Goal: Task Accomplishment & Management: Complete application form

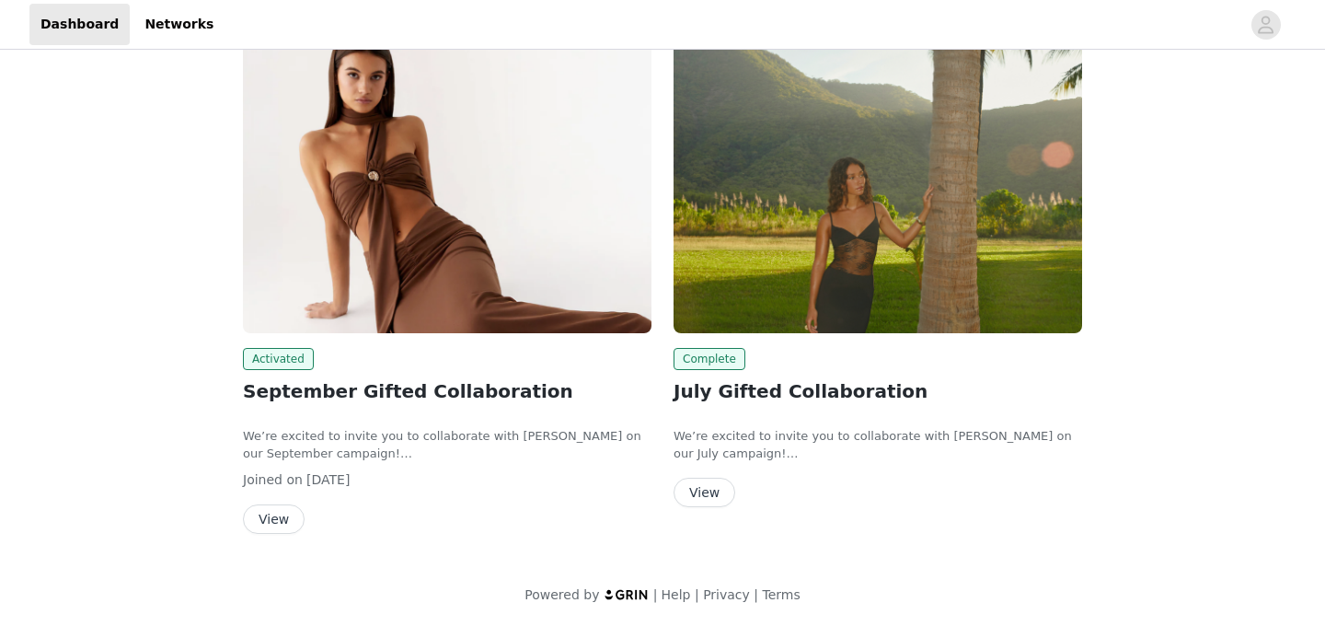
click at [387, 261] on img at bounding box center [447, 180] width 409 height 306
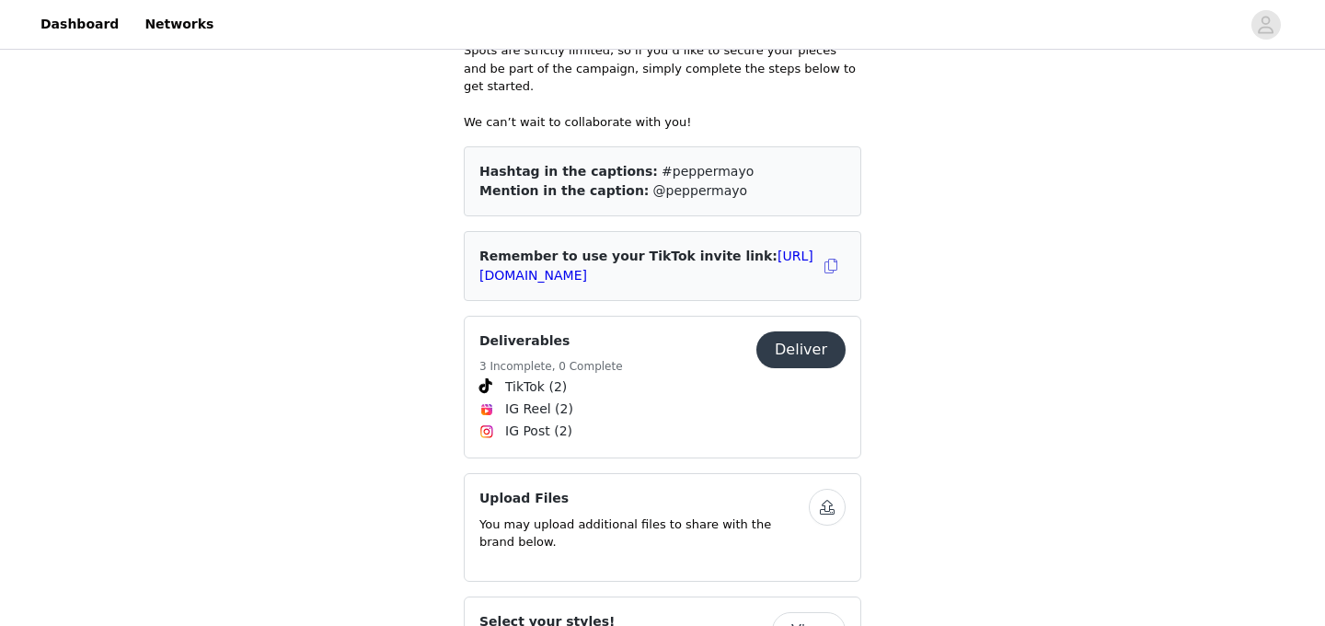
scroll to position [622, 0]
click at [803, 332] on button "Deliver" at bounding box center [800, 347] width 89 height 37
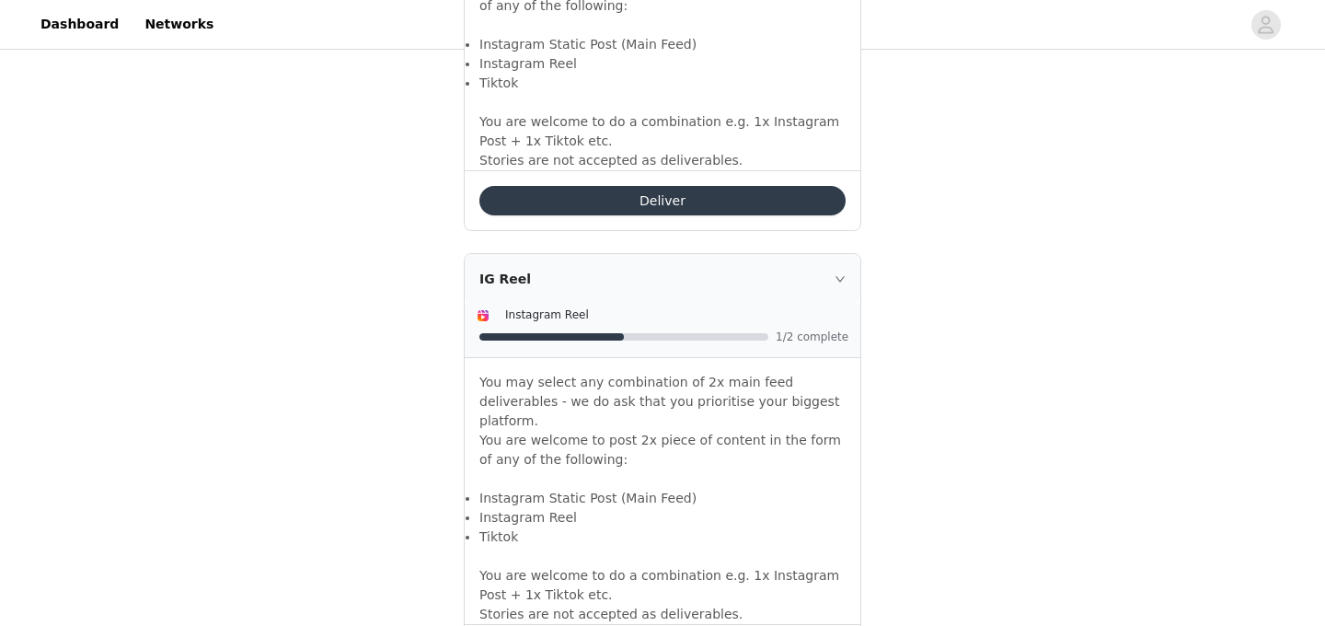
scroll to position [1488, 0]
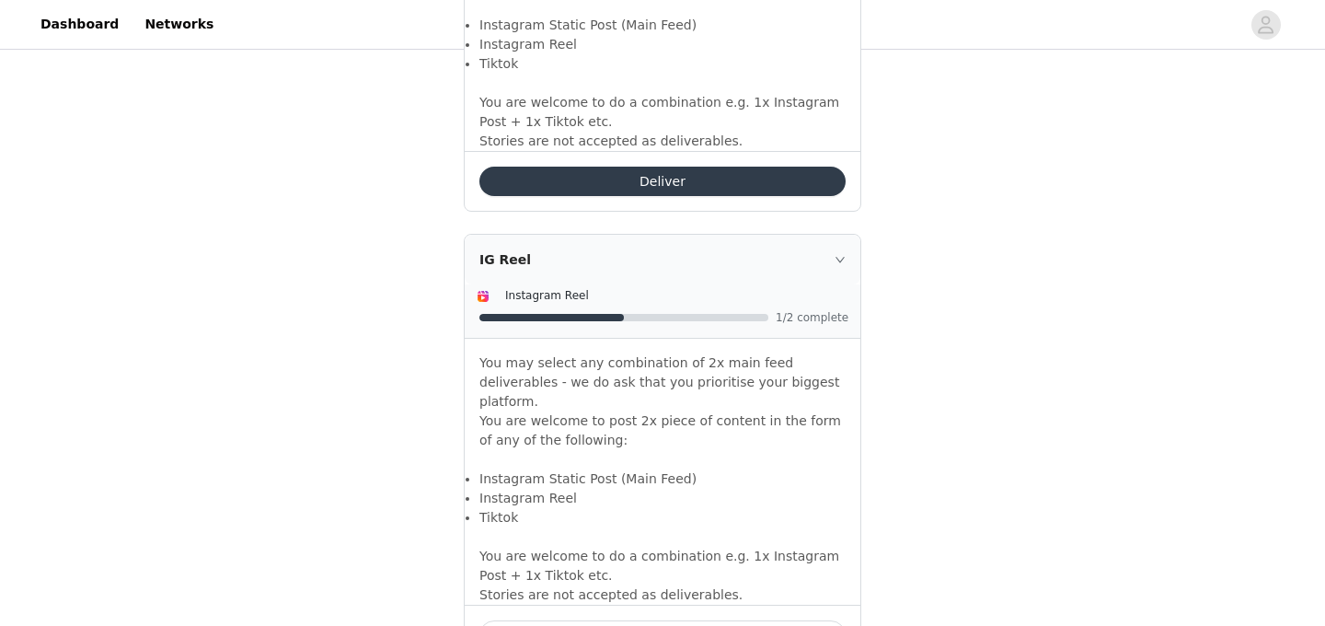
click at [692, 167] on button "Deliver" at bounding box center [662, 181] width 366 height 29
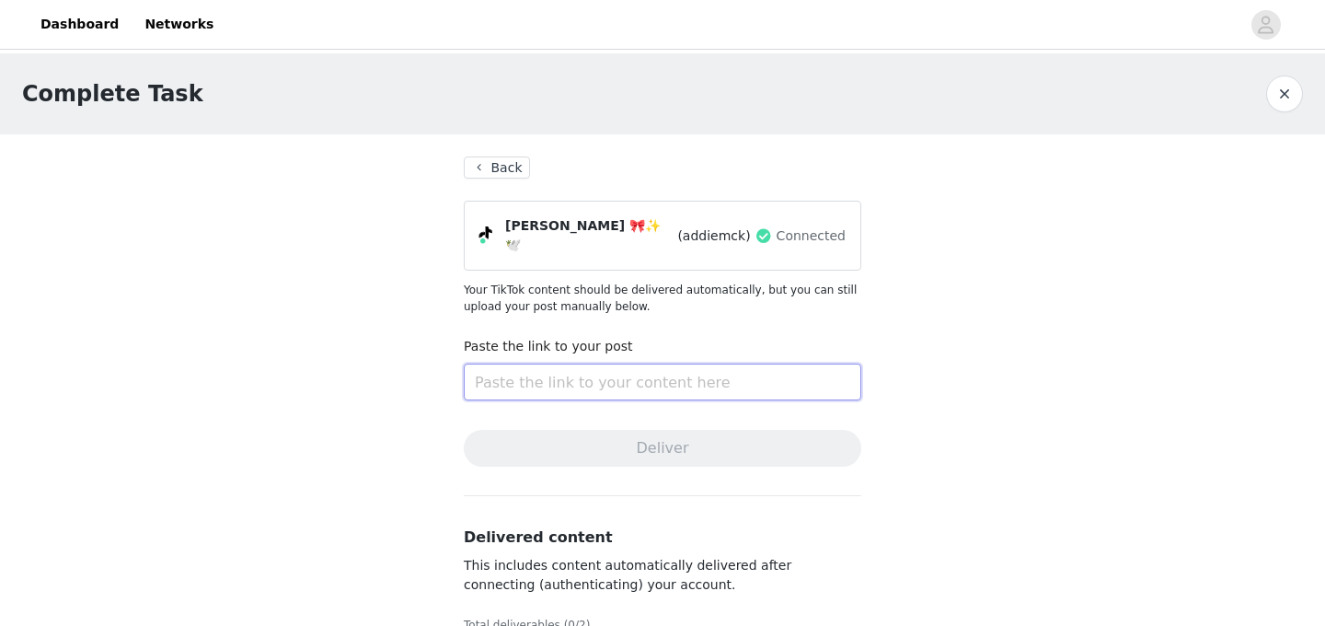
click at [611, 374] on input "text" at bounding box center [662, 381] width 397 height 37
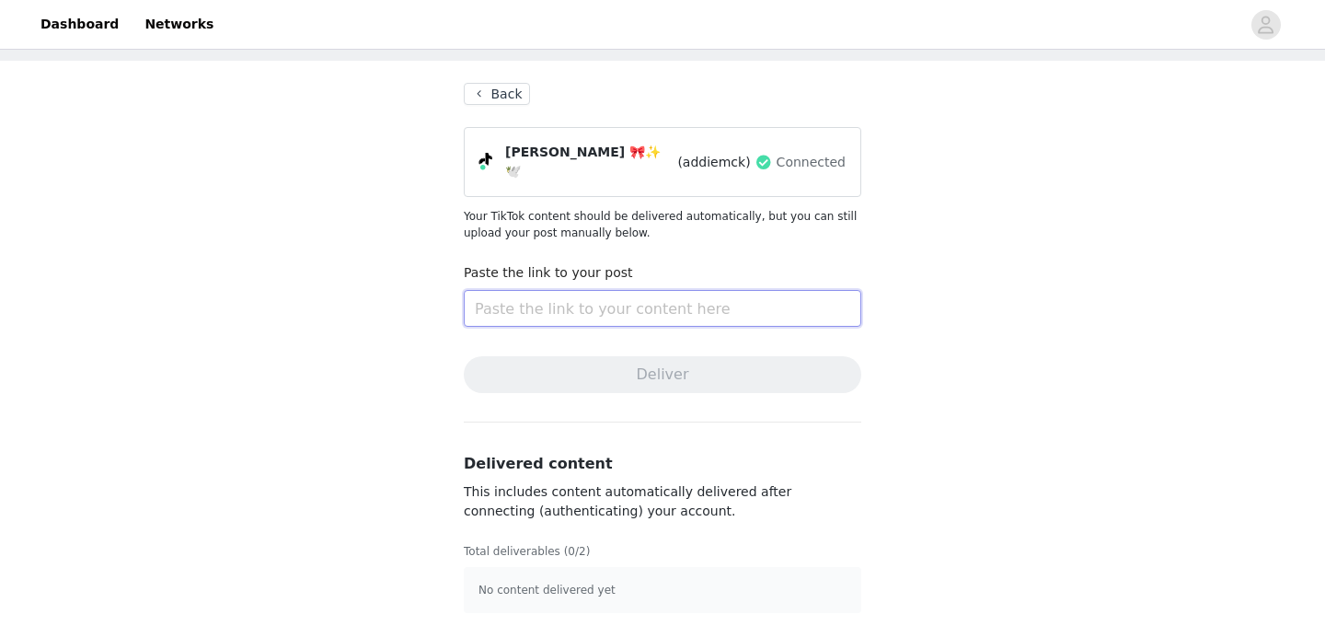
paste input "[URL][DOMAIN_NAME]"
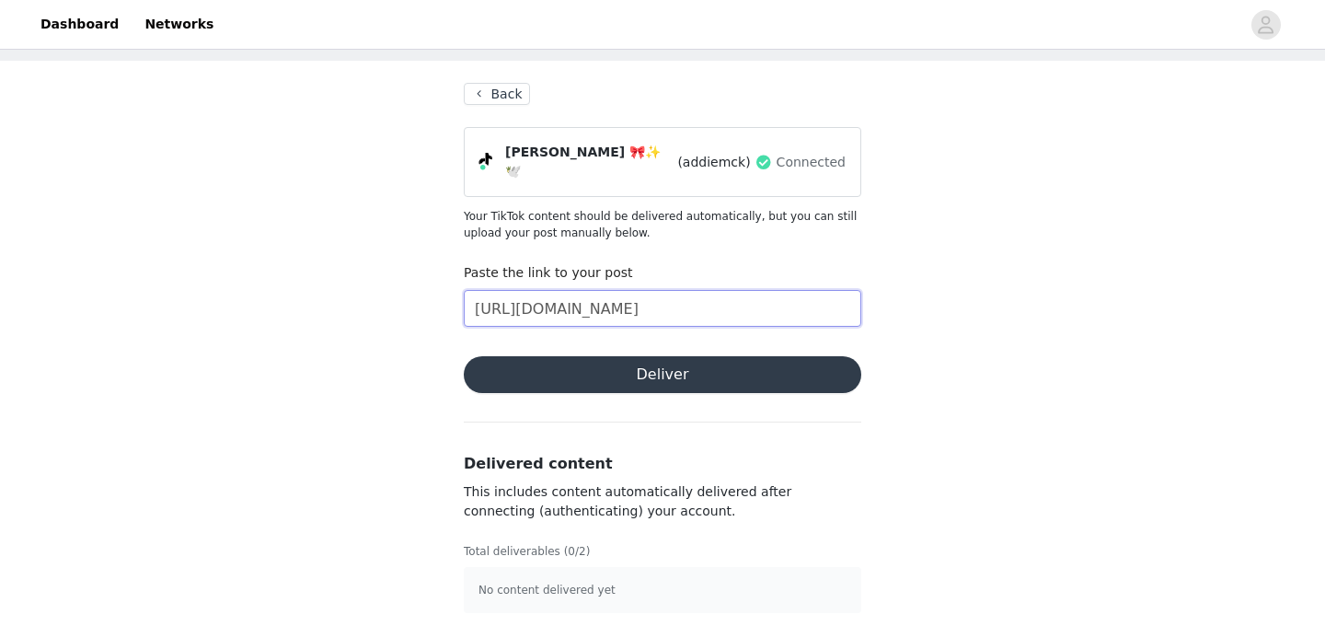
type input "[URL][DOMAIN_NAME]"
click at [582, 362] on button "Deliver" at bounding box center [662, 374] width 397 height 37
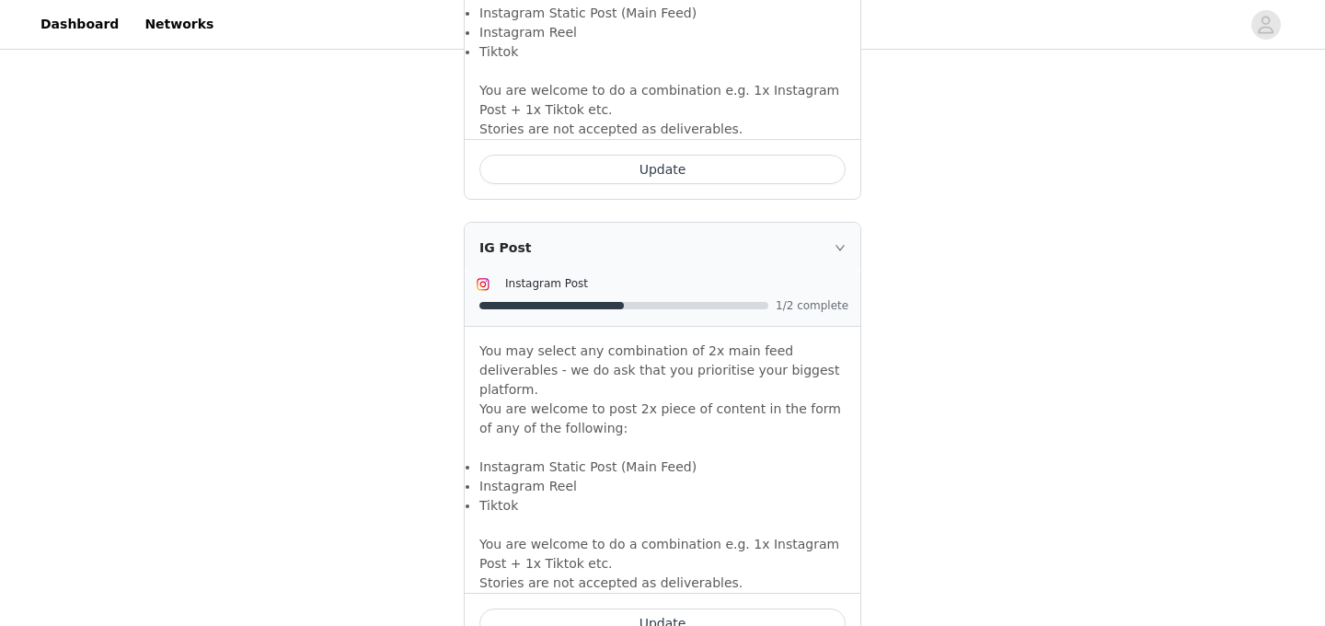
scroll to position [1966, 0]
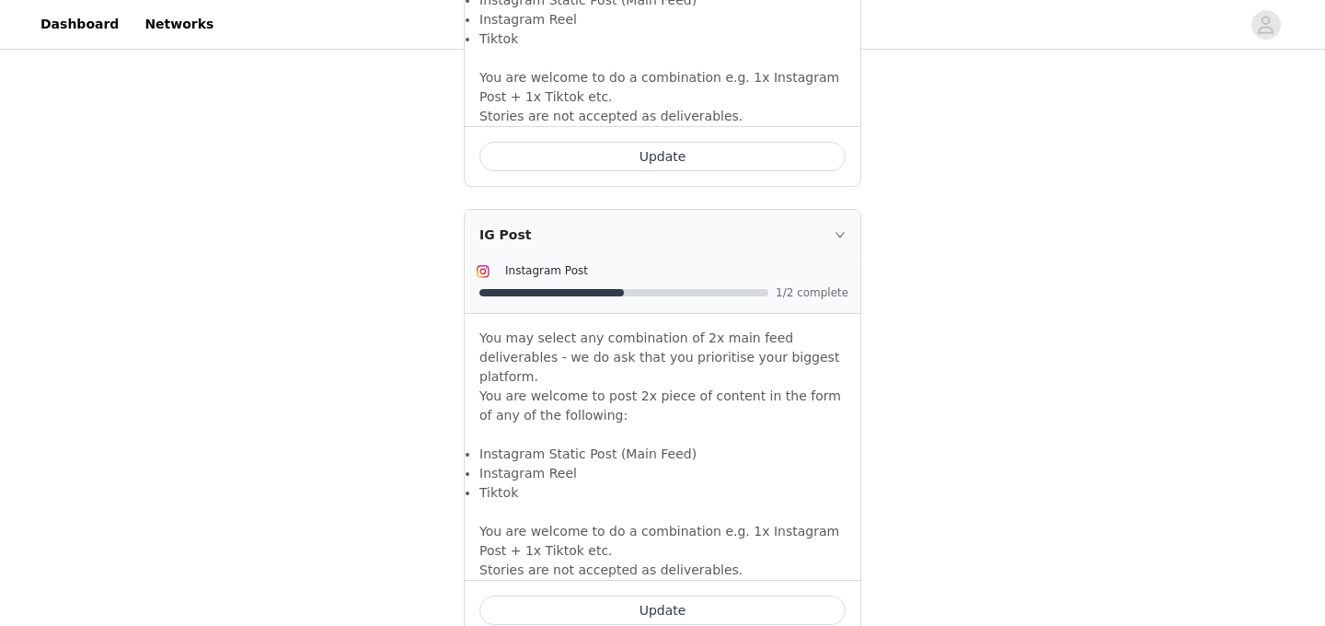
click at [590, 595] on button "Update" at bounding box center [662, 609] width 366 height 29
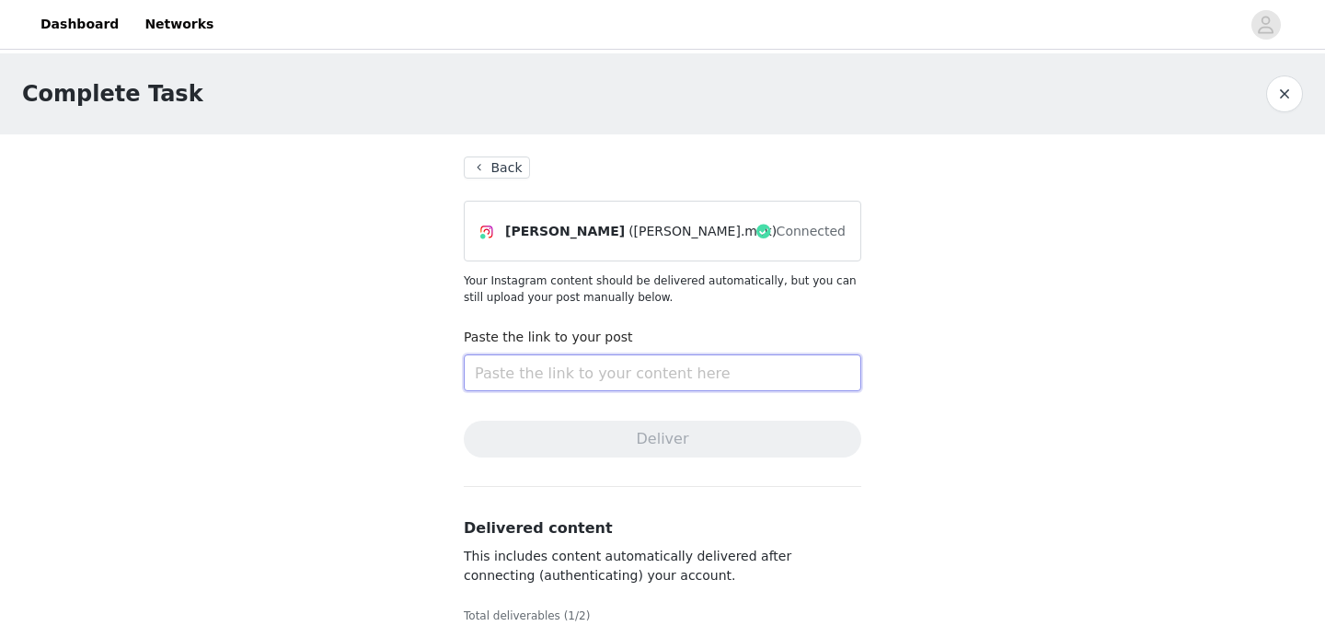
click at [680, 369] on input "text" at bounding box center [662, 372] width 397 height 37
paste input "[URL][DOMAIN_NAME]"
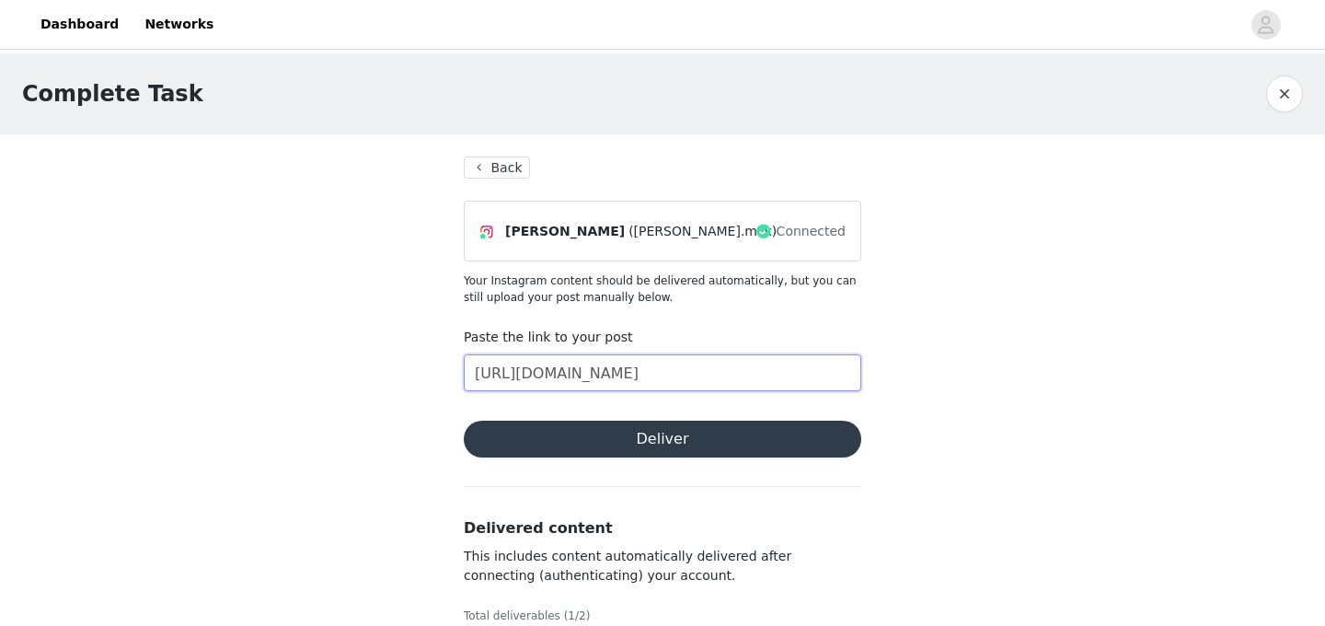
scroll to position [0, 149]
type input "[URL][DOMAIN_NAME]"
click at [667, 445] on button "Deliver" at bounding box center [662, 438] width 397 height 37
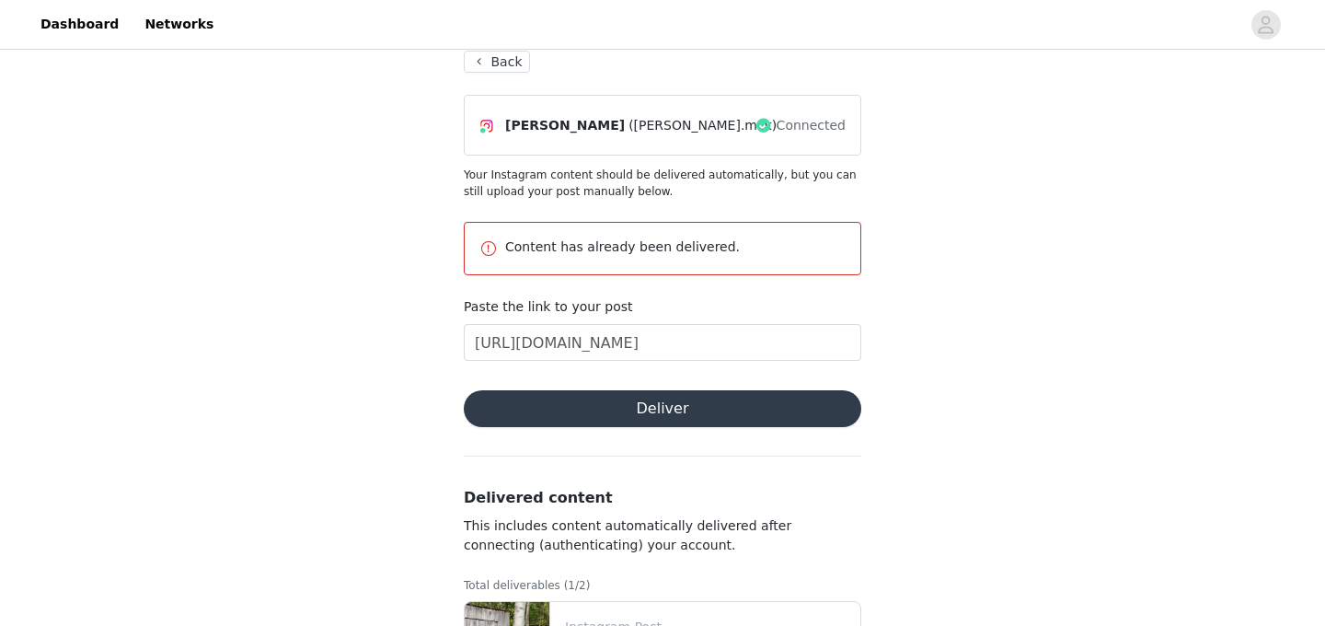
scroll to position [0, 0]
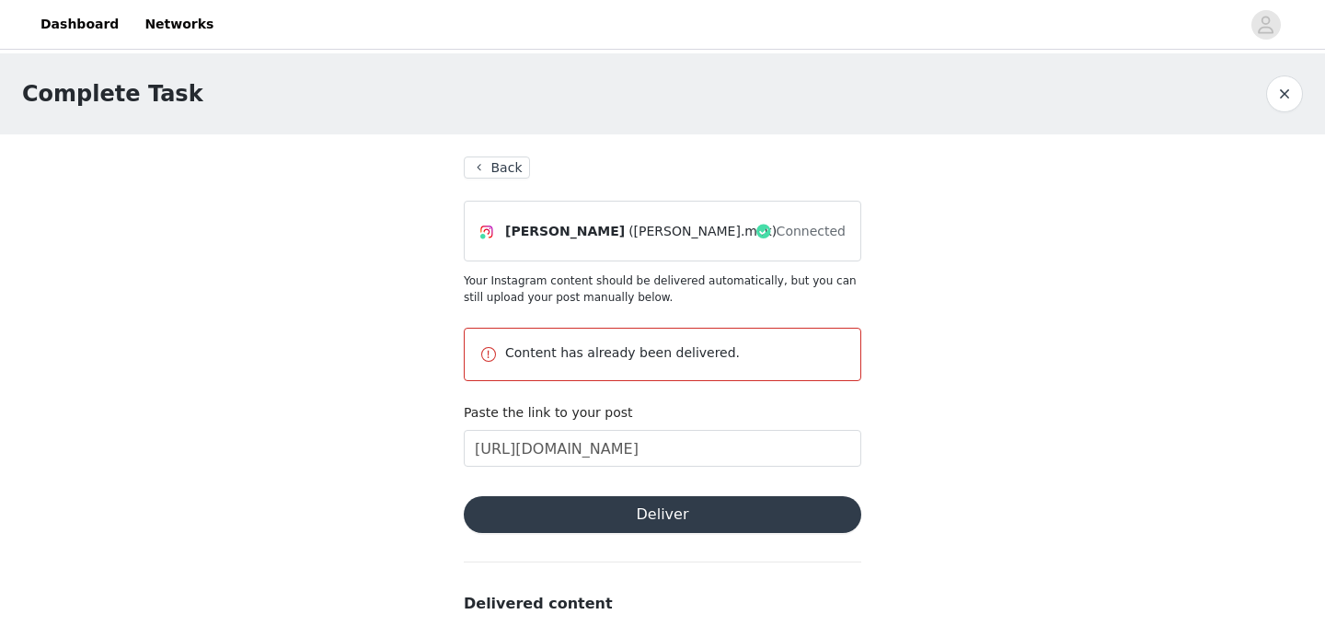
click at [510, 169] on button "Back" at bounding box center [497, 167] width 66 height 22
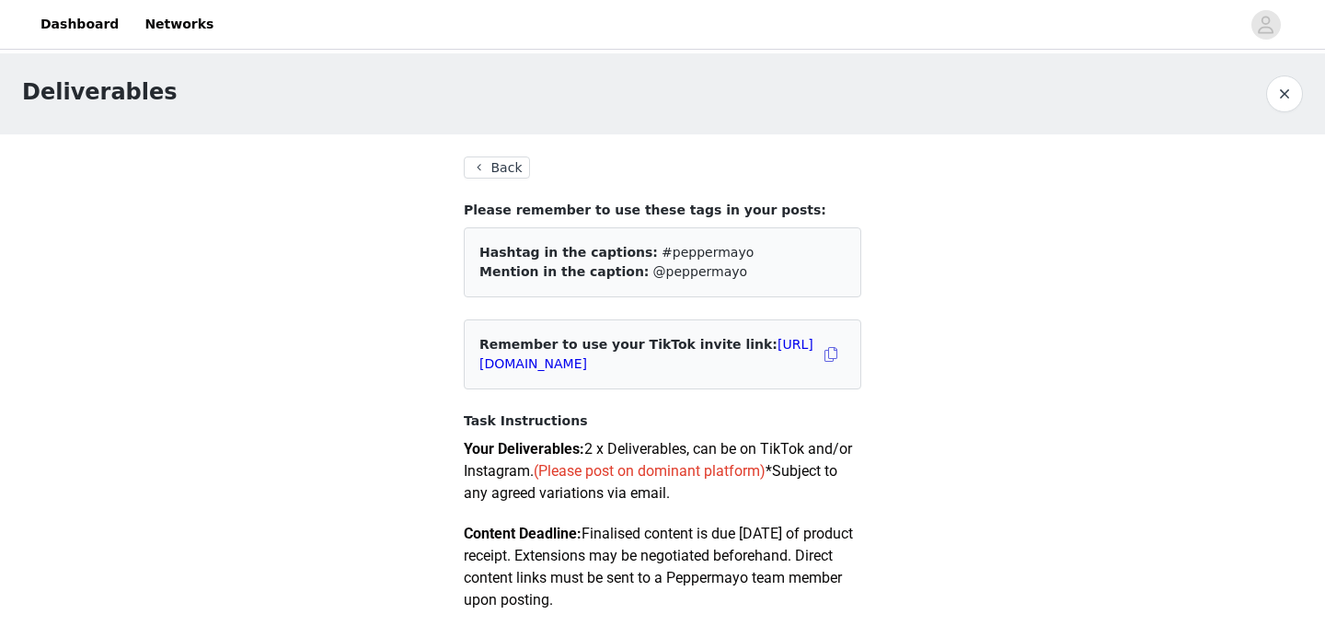
click at [508, 169] on button "Back" at bounding box center [497, 167] width 66 height 22
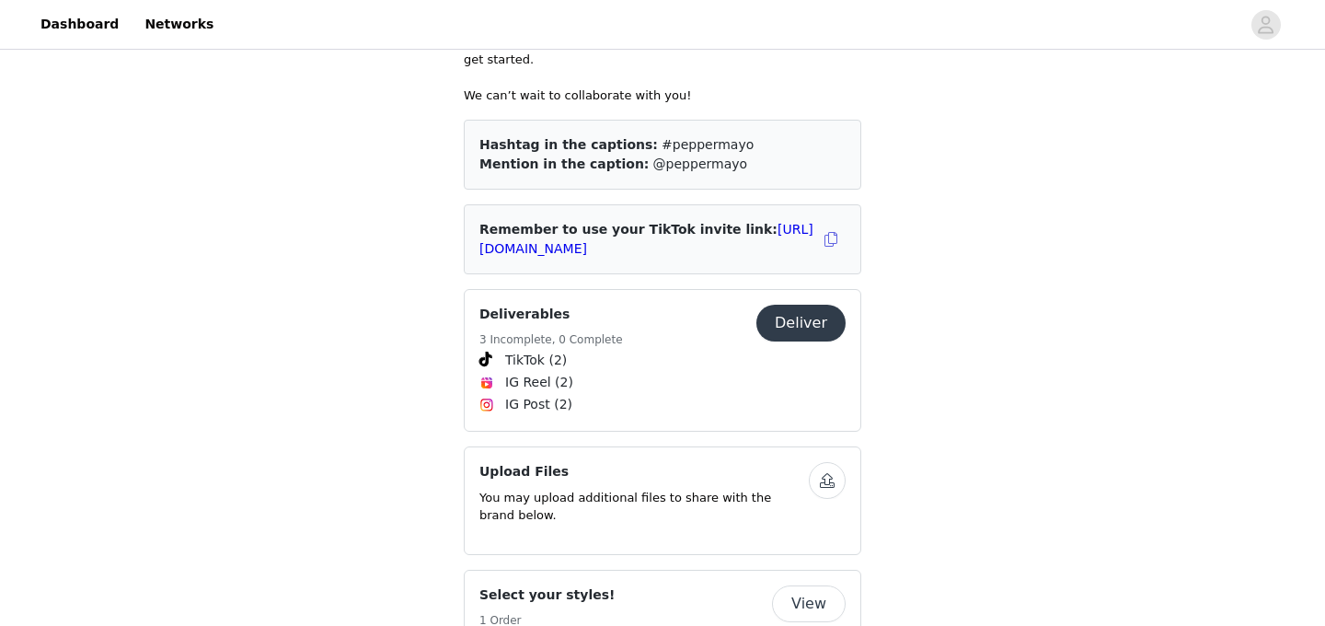
scroll to position [650, 0]
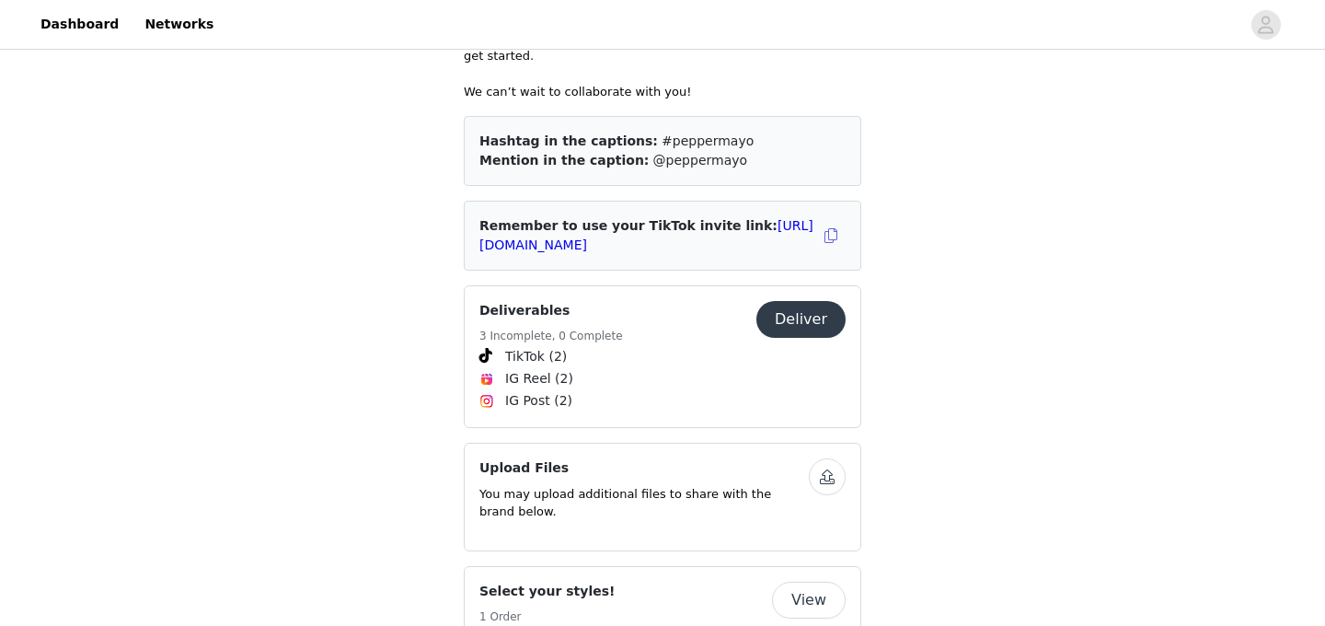
click at [811, 301] on button "Deliver" at bounding box center [800, 319] width 89 height 37
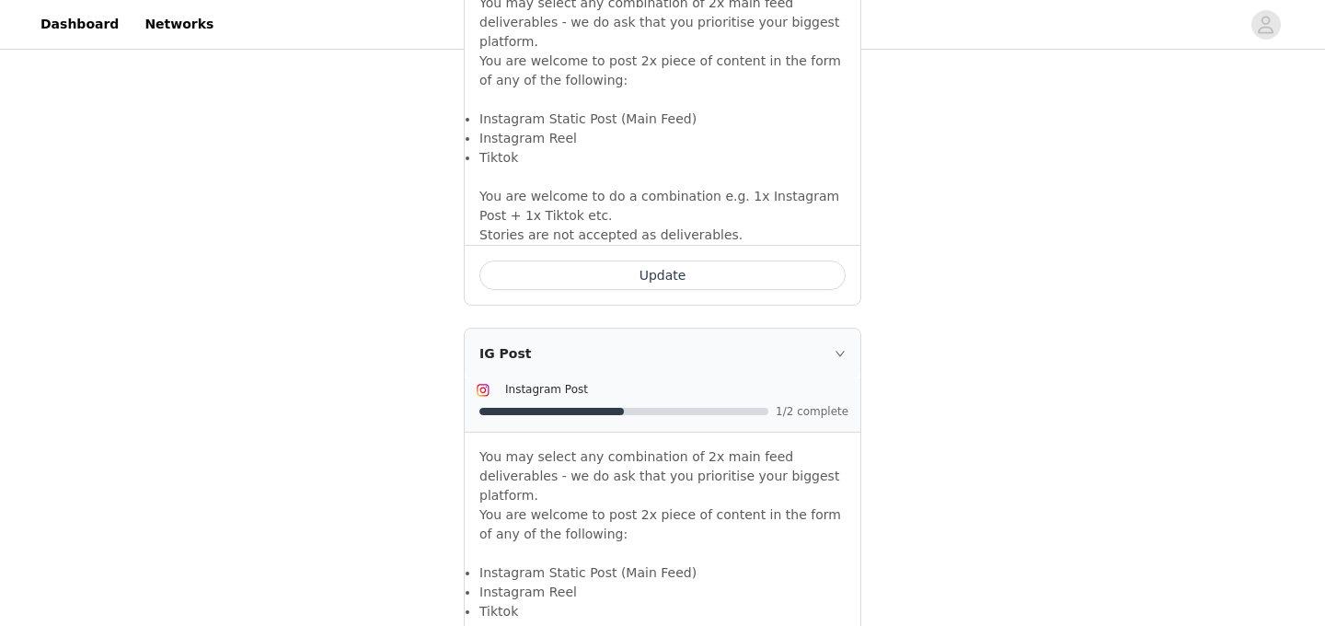
scroll to position [1966, 0]
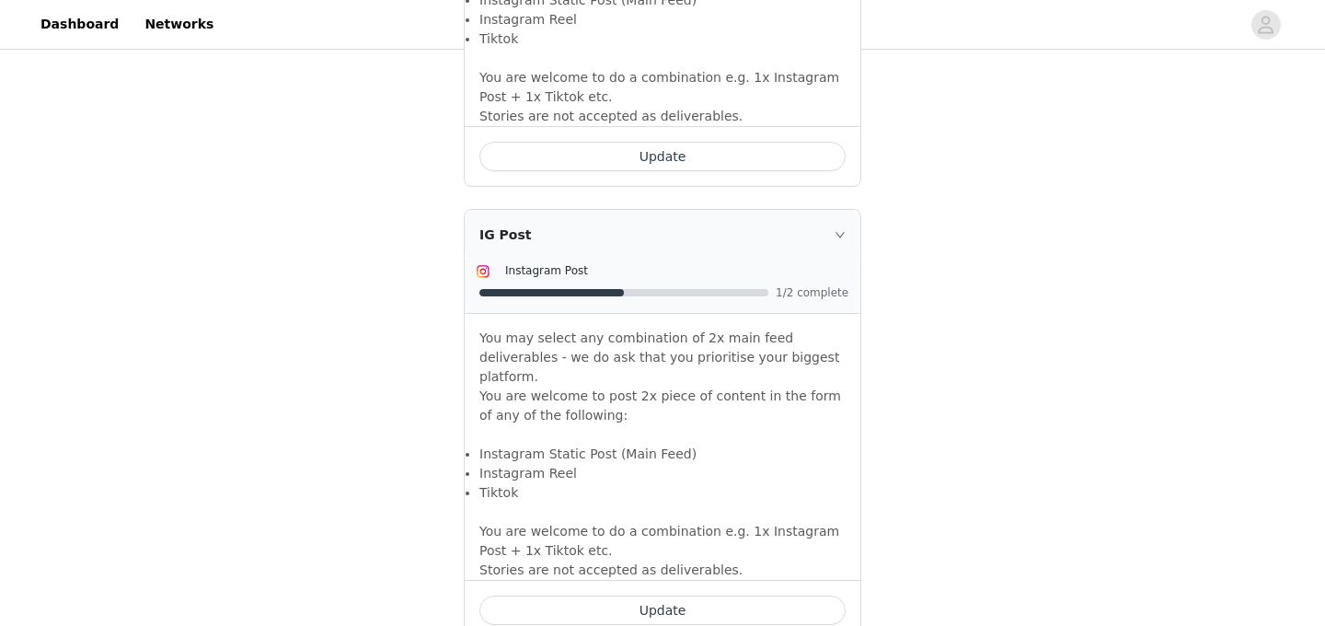
click at [652, 595] on button "Update" at bounding box center [662, 609] width 366 height 29
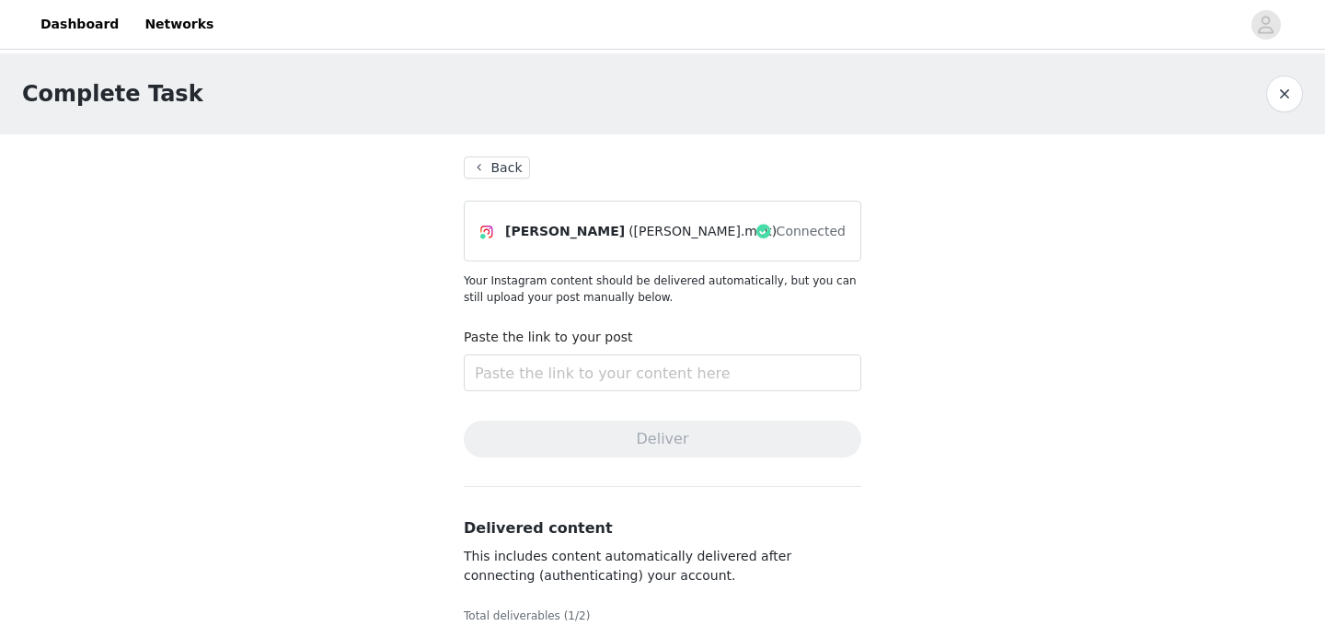
scroll to position [29, 0]
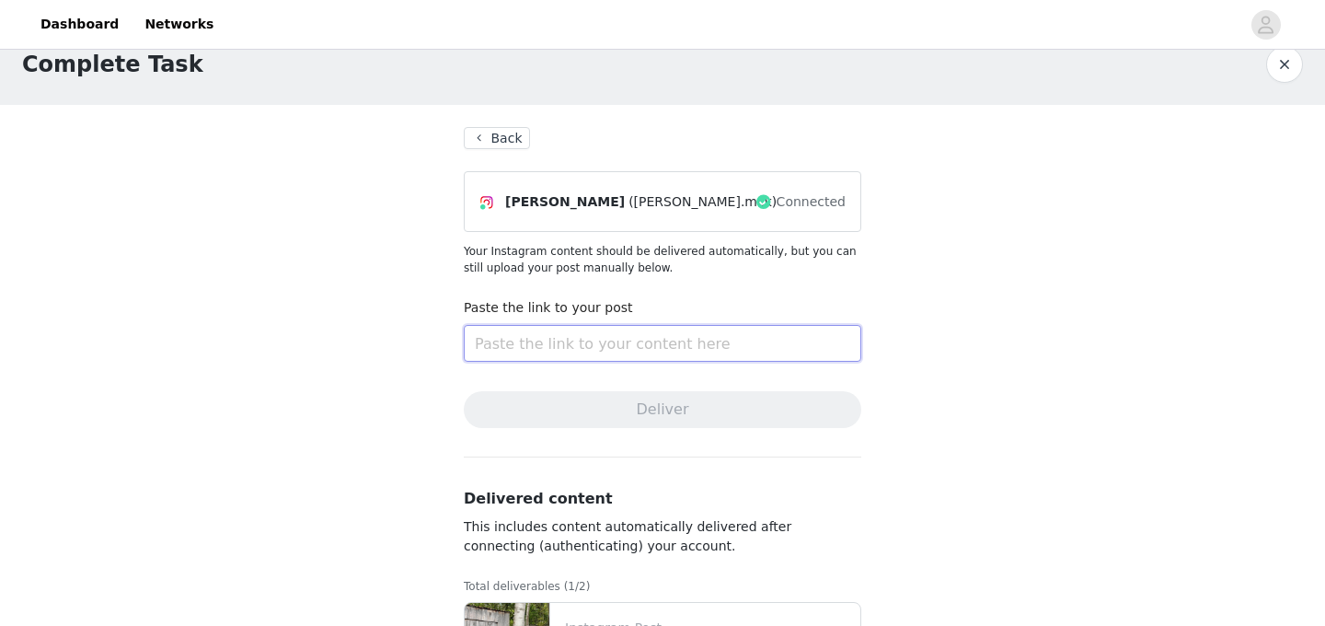
click at [657, 335] on input "text" at bounding box center [662, 343] width 397 height 37
paste input "[URL][DOMAIN_NAME]"
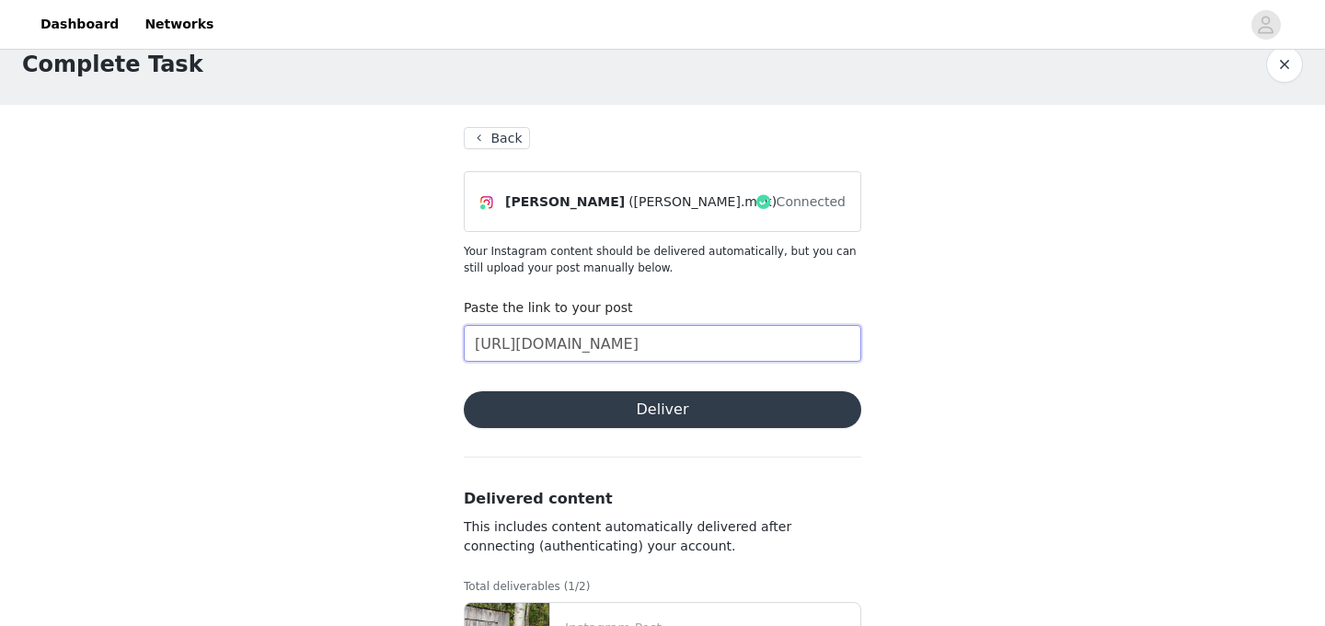
type input "[URL][DOMAIN_NAME]"
click at [616, 415] on button "Deliver" at bounding box center [662, 409] width 397 height 37
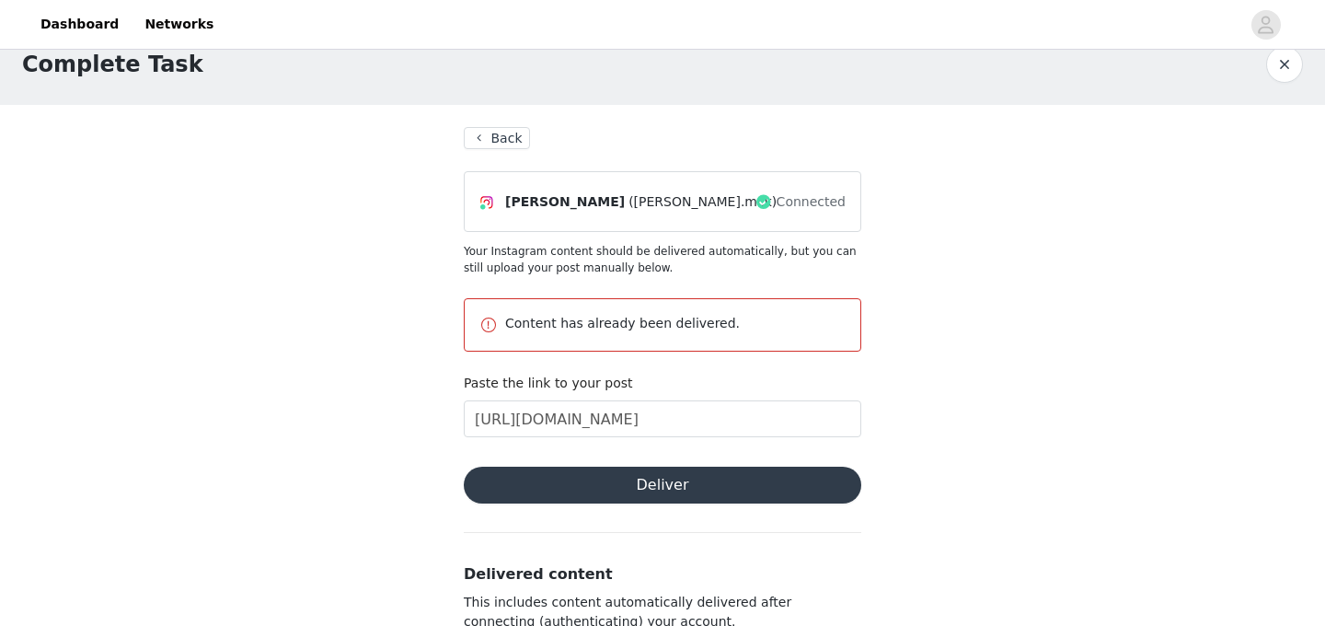
click at [514, 138] on button "Back" at bounding box center [497, 138] width 66 height 22
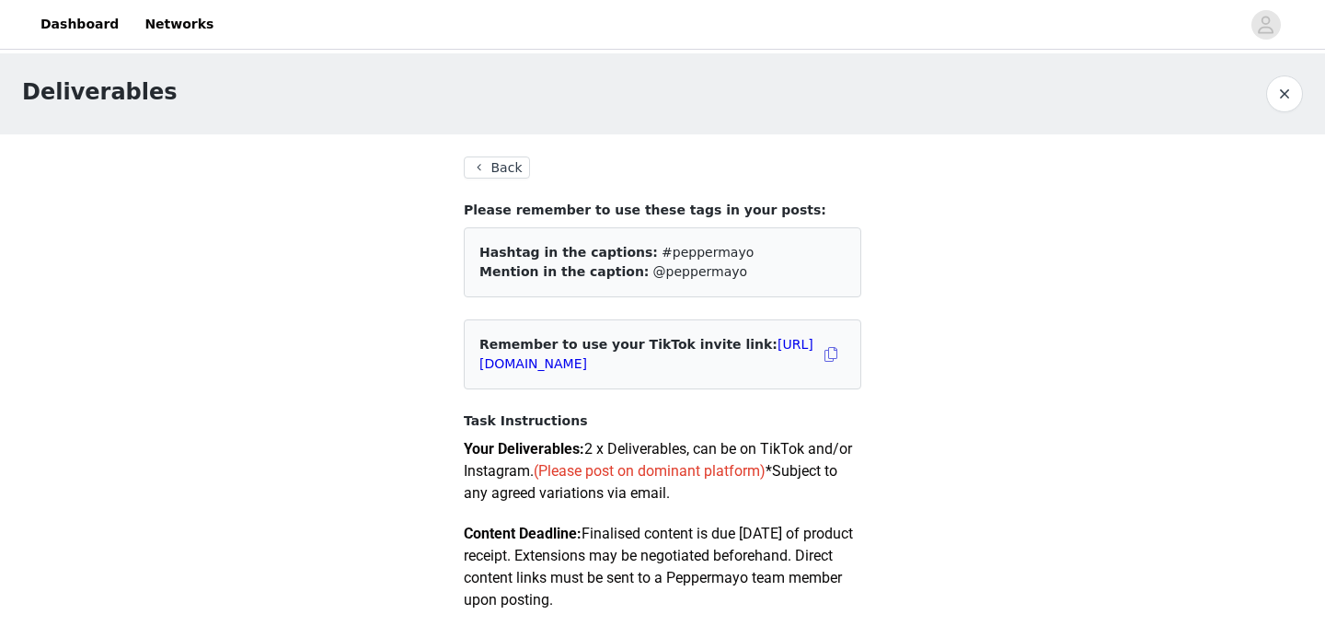
click at [503, 170] on button "Back" at bounding box center [497, 167] width 66 height 22
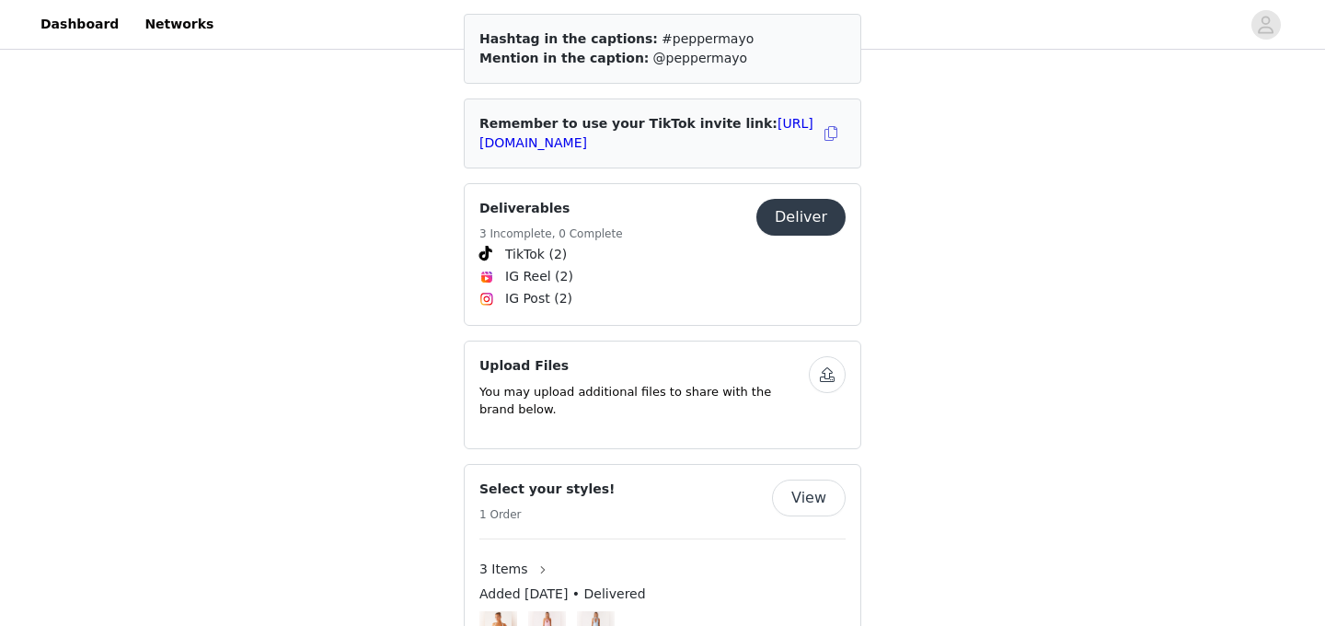
scroll to position [800, 0]
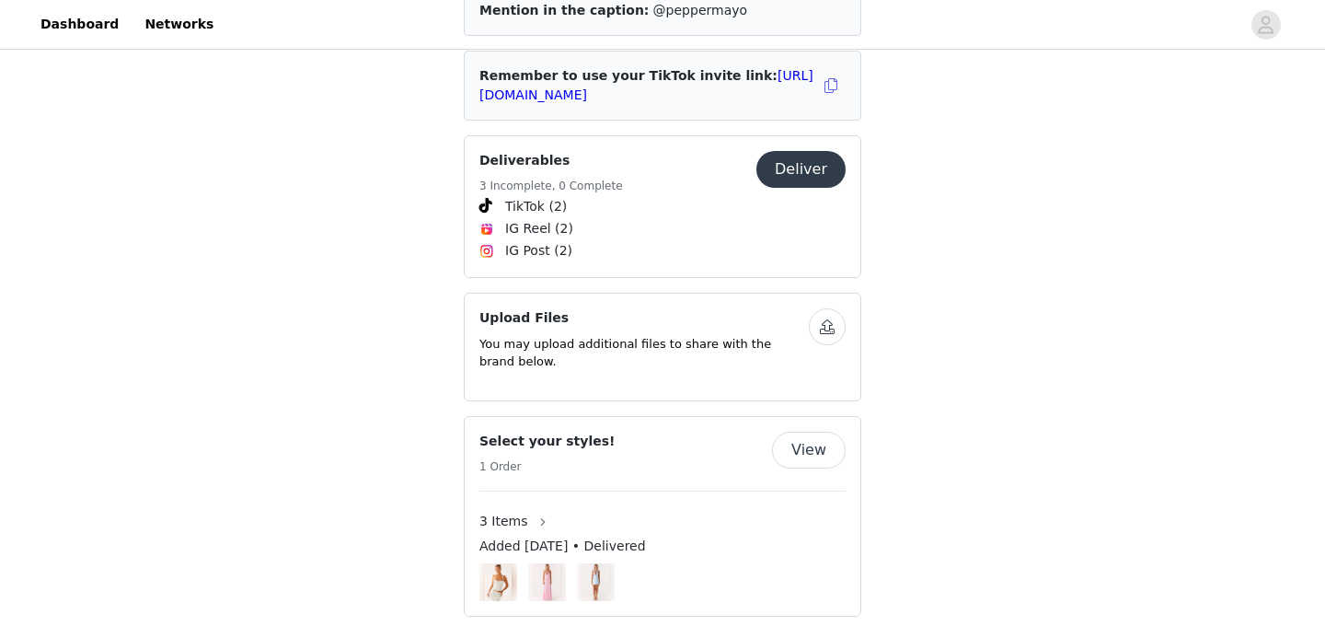
click at [822, 155] on button "Deliver" at bounding box center [800, 169] width 89 height 37
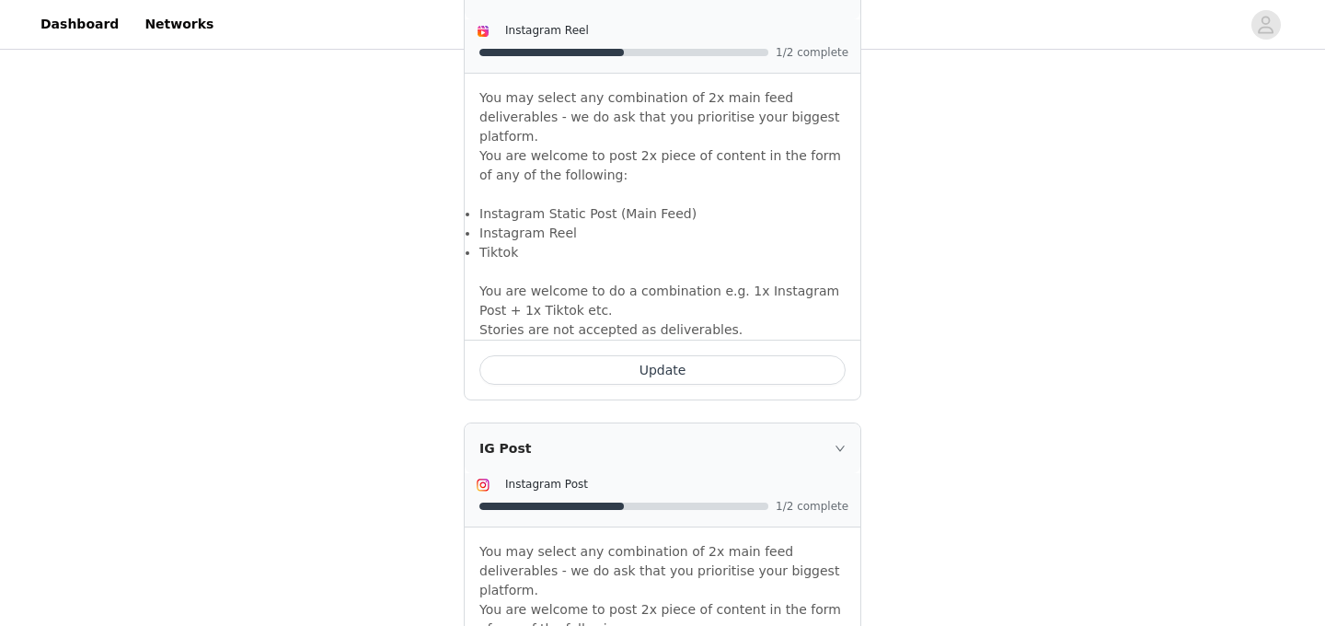
scroll to position [1727, 0]
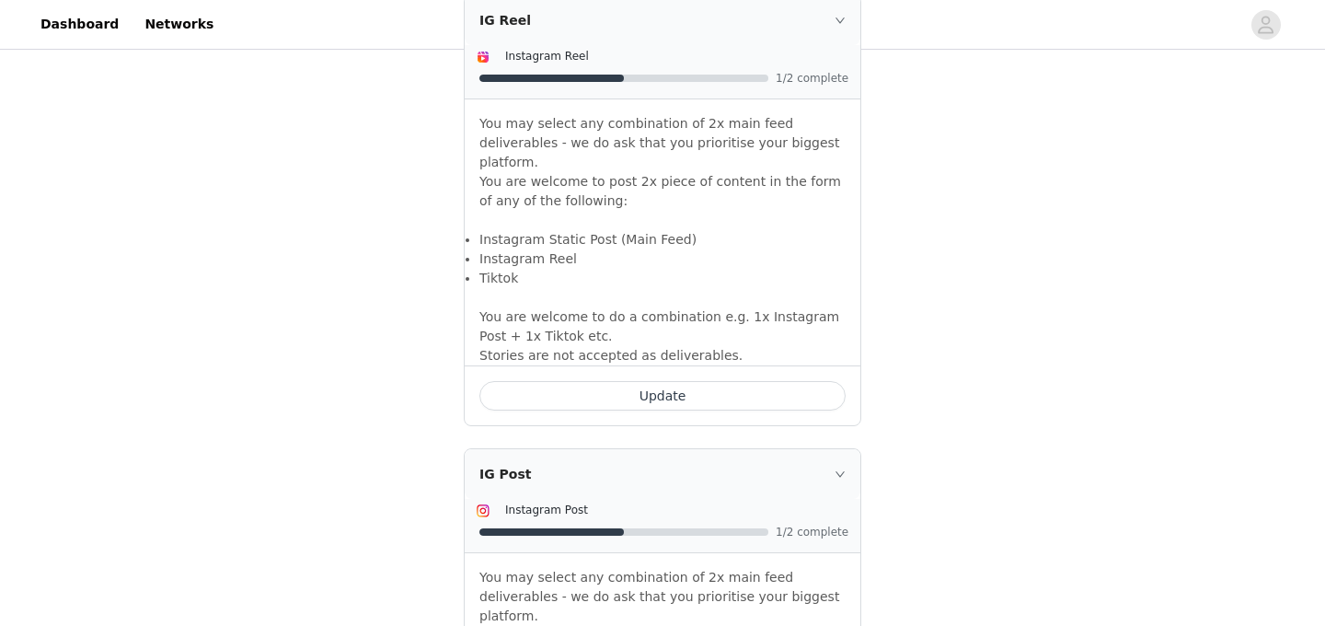
click at [639, 381] on button "Update" at bounding box center [662, 395] width 366 height 29
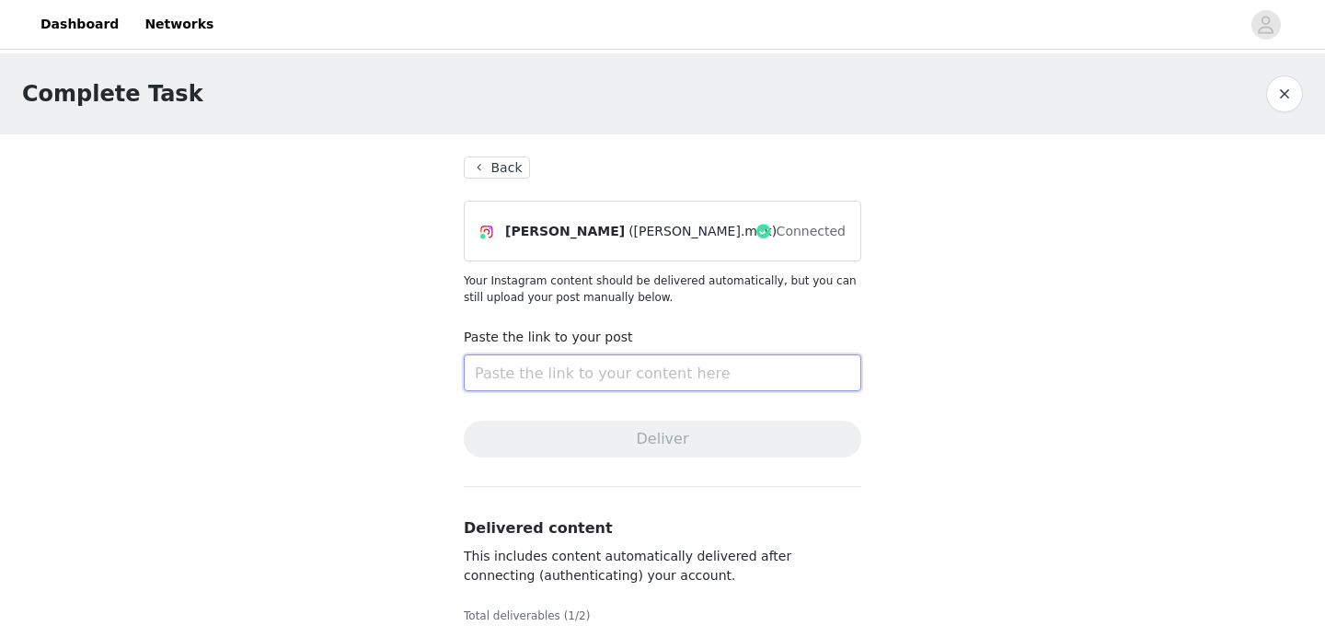
click at [593, 368] on input "text" at bounding box center [662, 372] width 397 height 37
paste input "[URL][DOMAIN_NAME]"
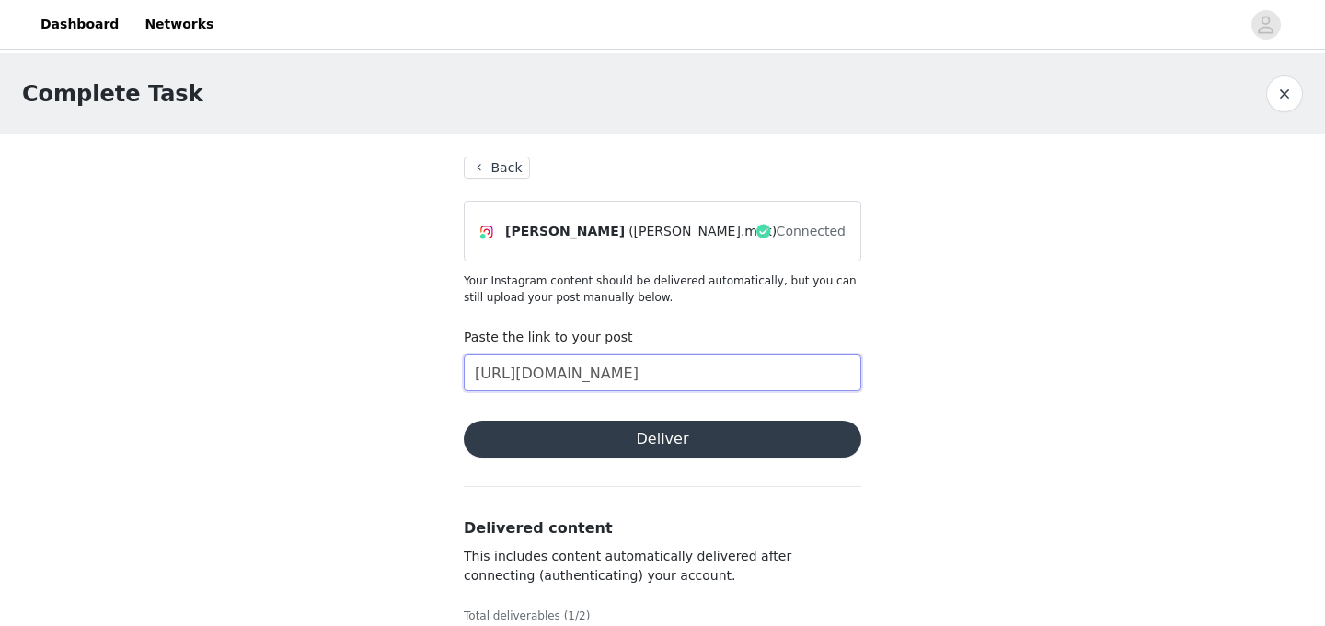
scroll to position [0, 136]
type input "[URL][DOMAIN_NAME]"
click at [668, 443] on button "Deliver" at bounding box center [662, 438] width 397 height 37
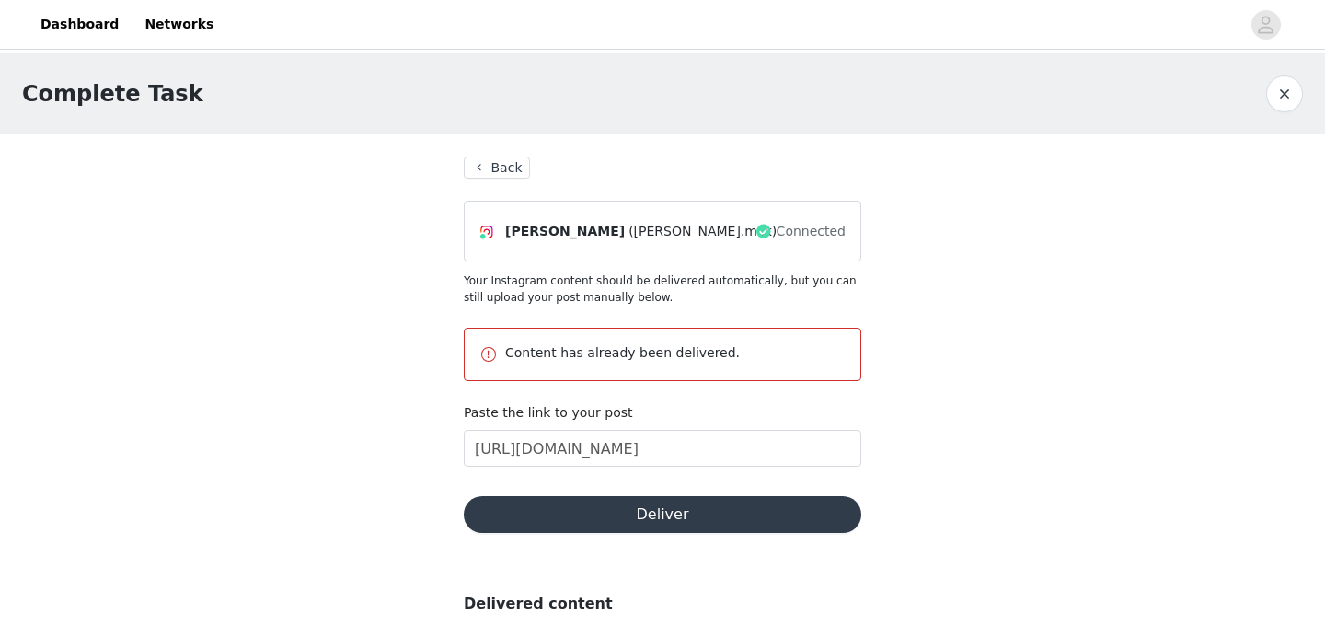
click at [506, 163] on button "Back" at bounding box center [497, 167] width 66 height 22
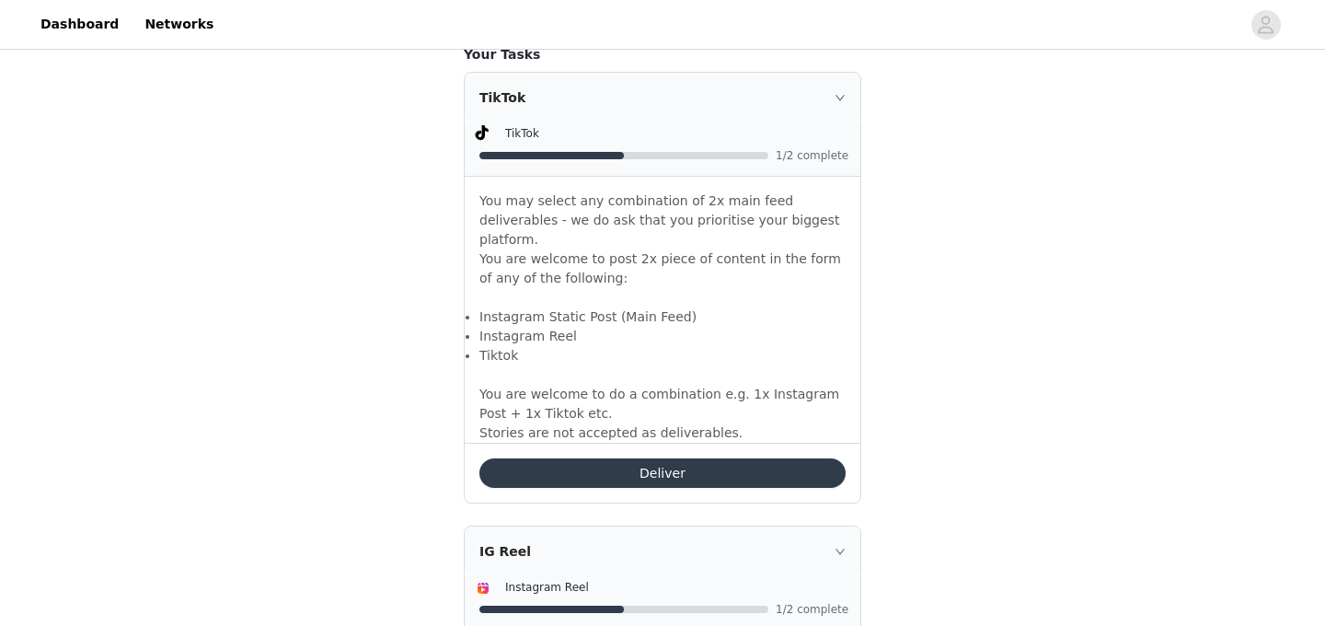
scroll to position [1199, 0]
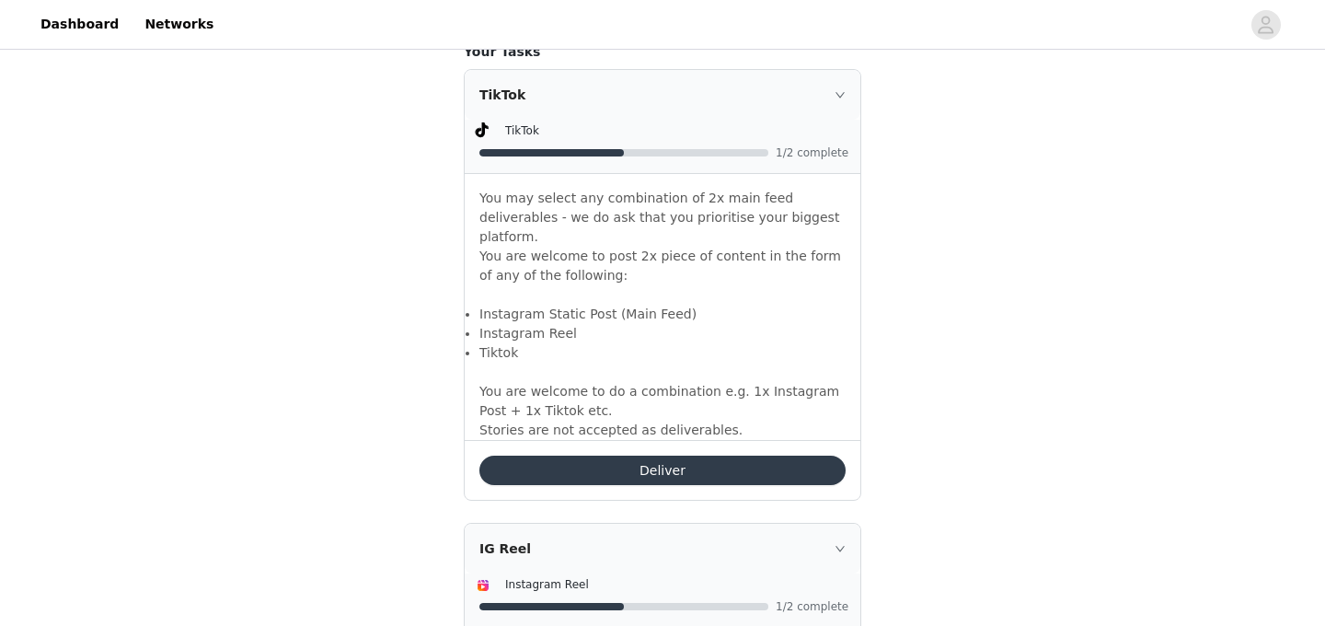
click at [719, 455] on button "Deliver" at bounding box center [662, 469] width 366 height 29
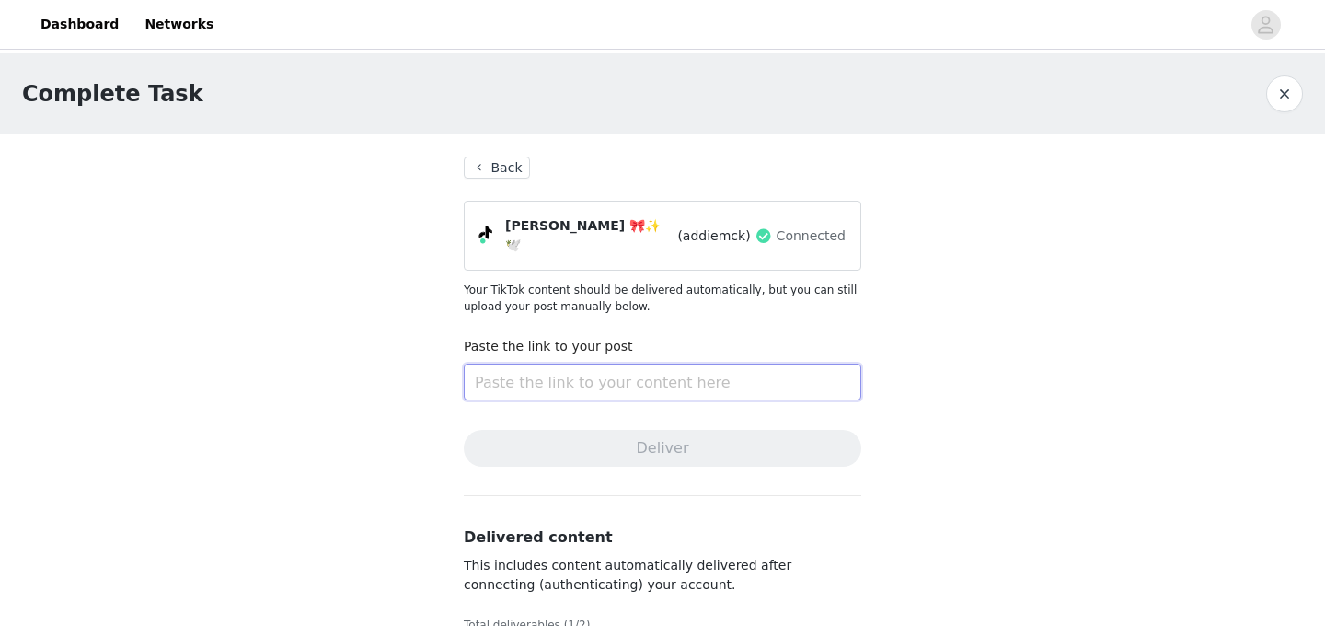
click at [658, 381] on input "text" at bounding box center [662, 381] width 397 height 37
paste input "[URL][DOMAIN_NAME]"
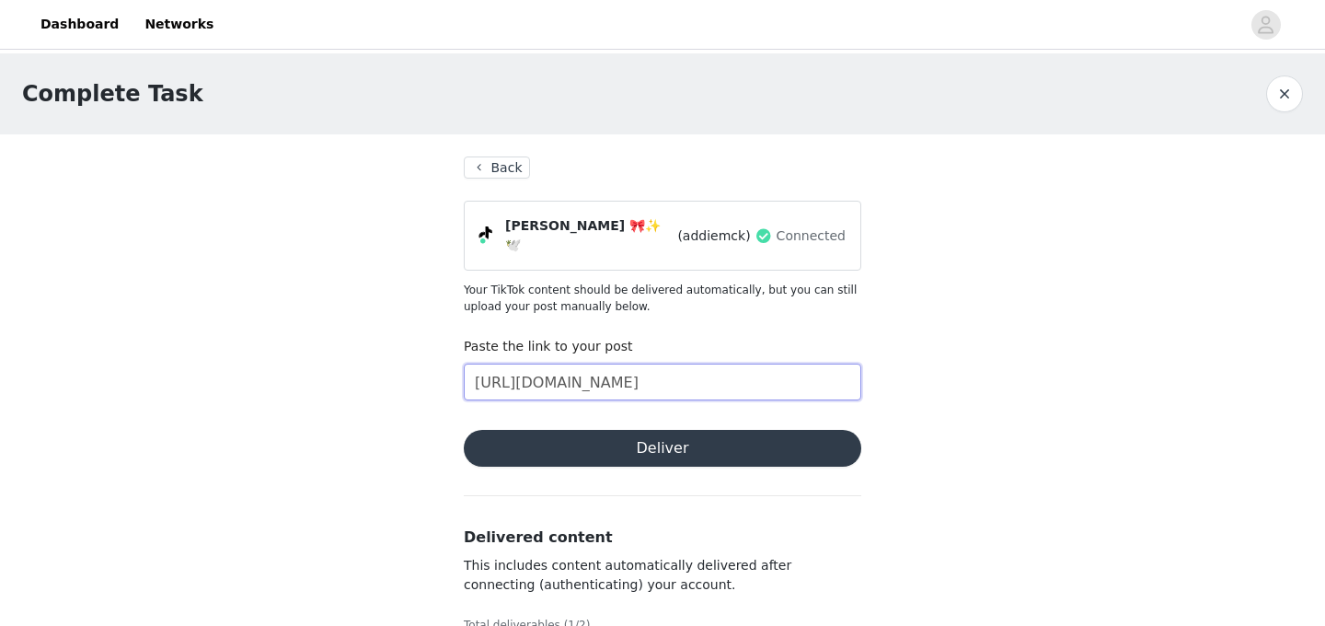
type input "[URL][DOMAIN_NAME]"
click at [661, 430] on button "Deliver" at bounding box center [662, 448] width 397 height 37
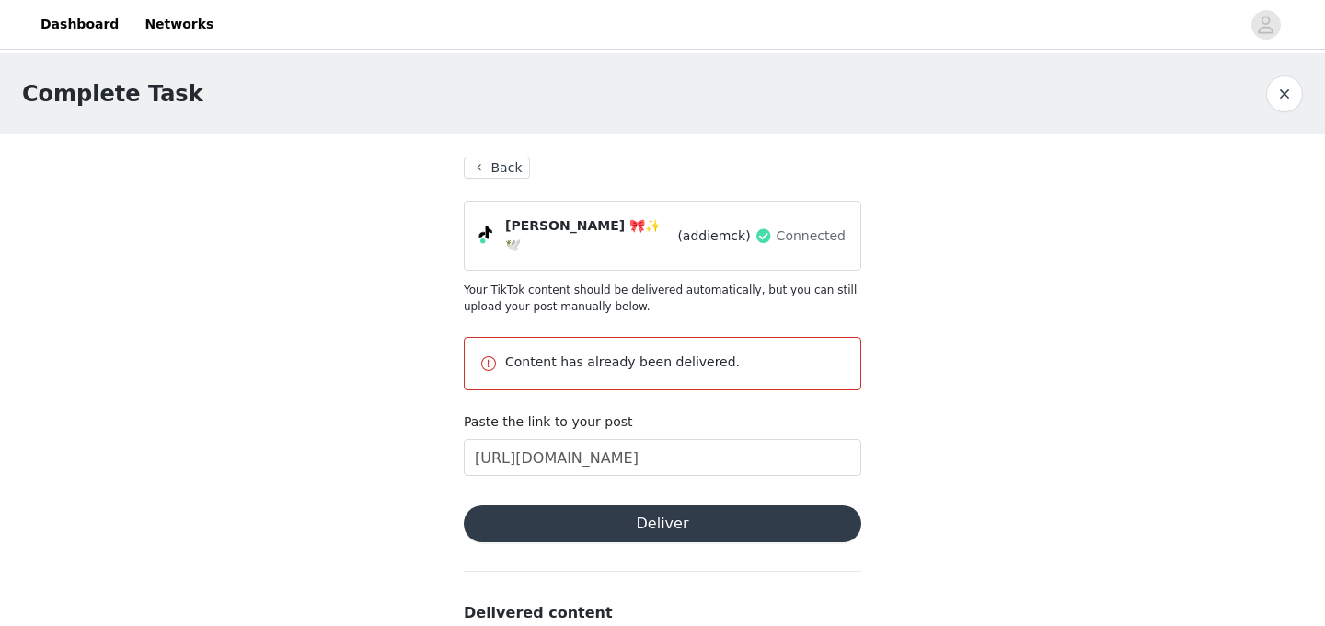
click at [744, 356] on p "Content has already been delivered." at bounding box center [675, 361] width 340 height 19
click at [559, 521] on button "Deliver" at bounding box center [662, 523] width 397 height 37
click at [496, 165] on button "Back" at bounding box center [497, 167] width 66 height 22
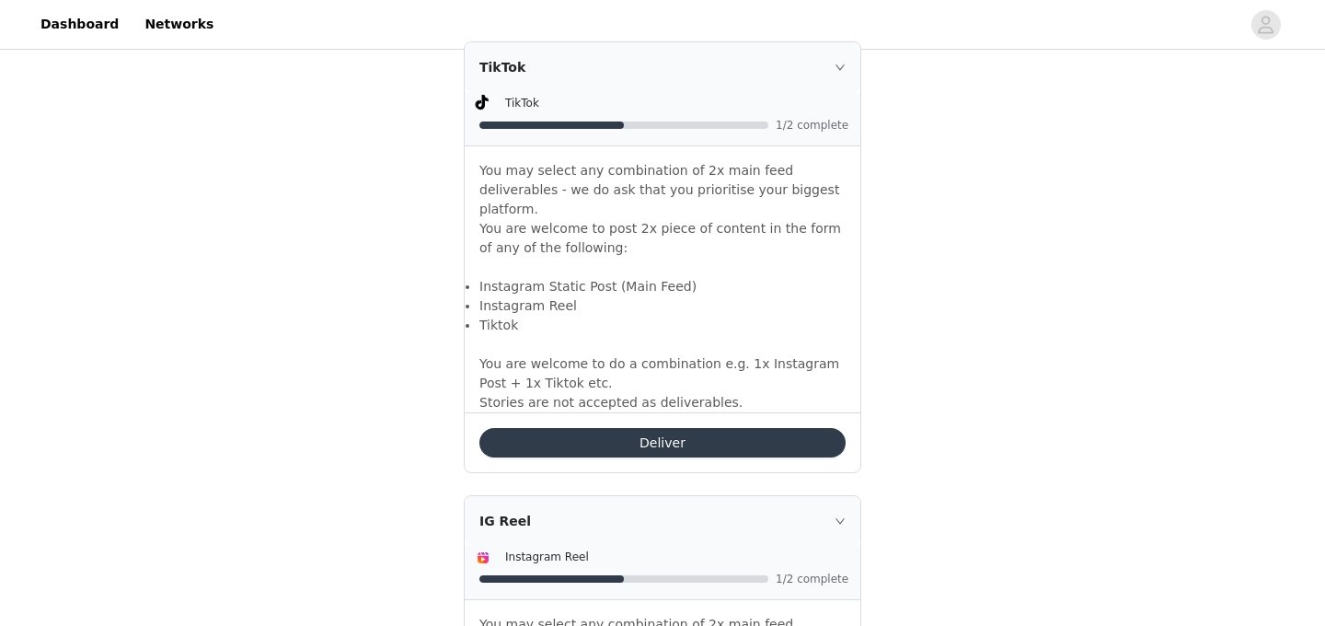
scroll to position [1222, 0]
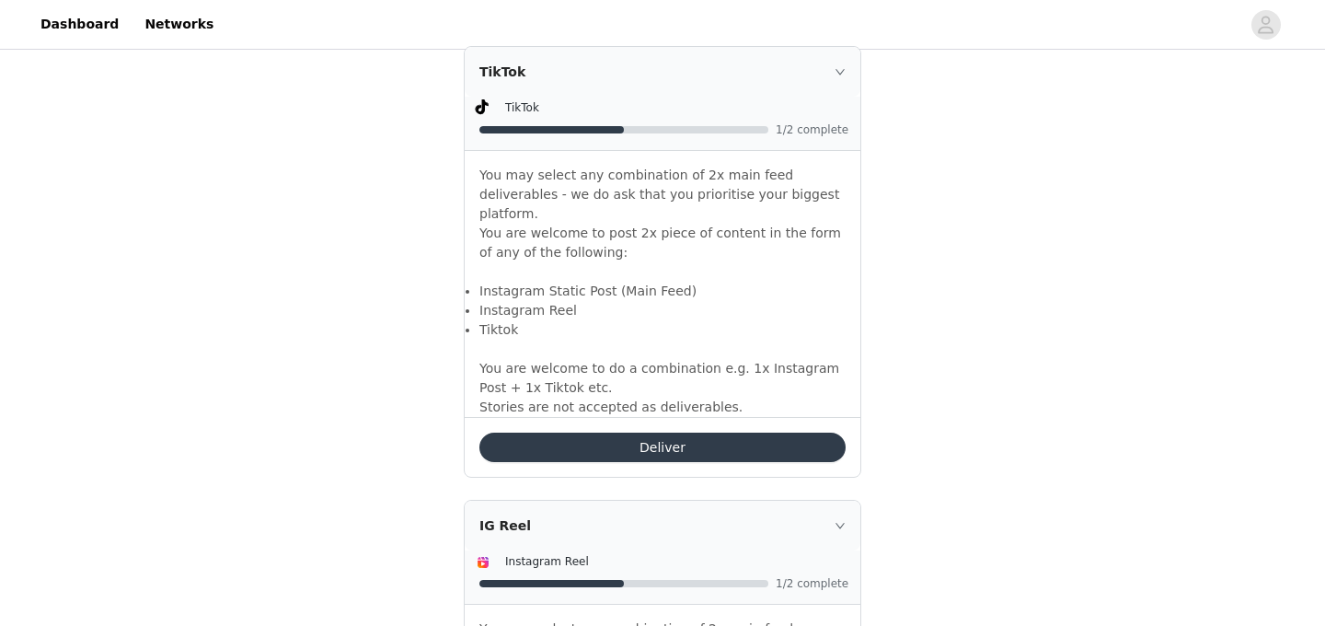
click at [847, 74] on div "TikTok" at bounding box center [663, 72] width 396 height 50
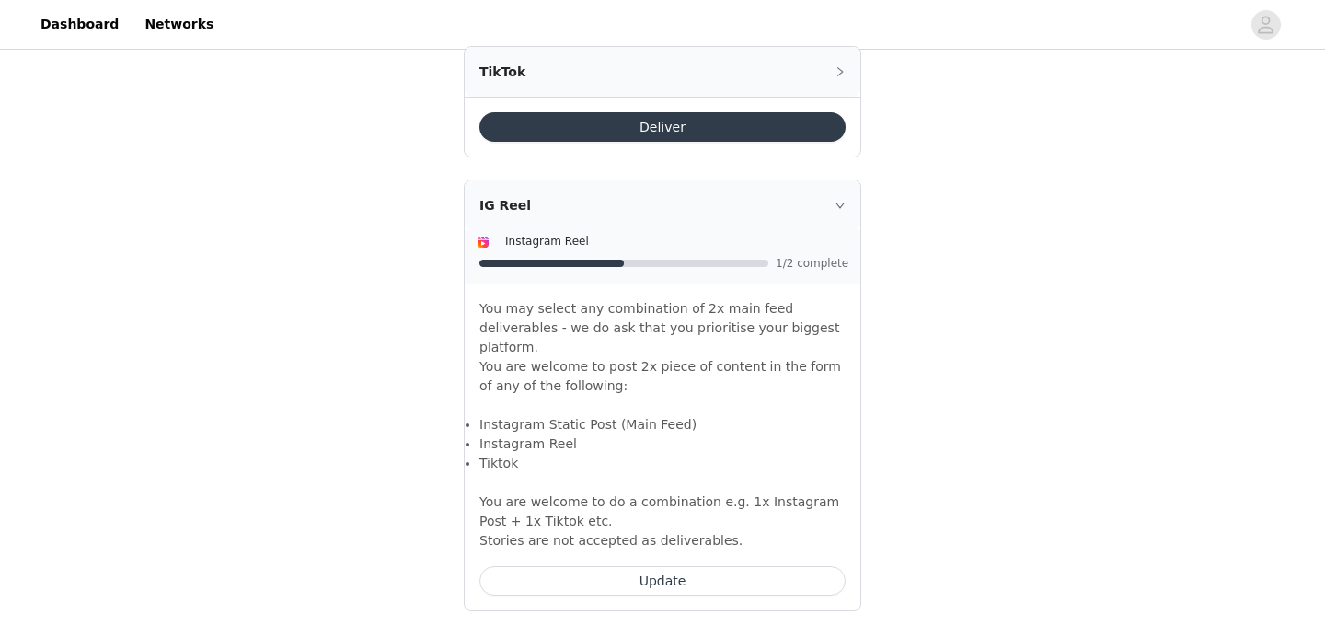
click at [843, 72] on icon "icon: right" at bounding box center [839, 71] width 11 height 11
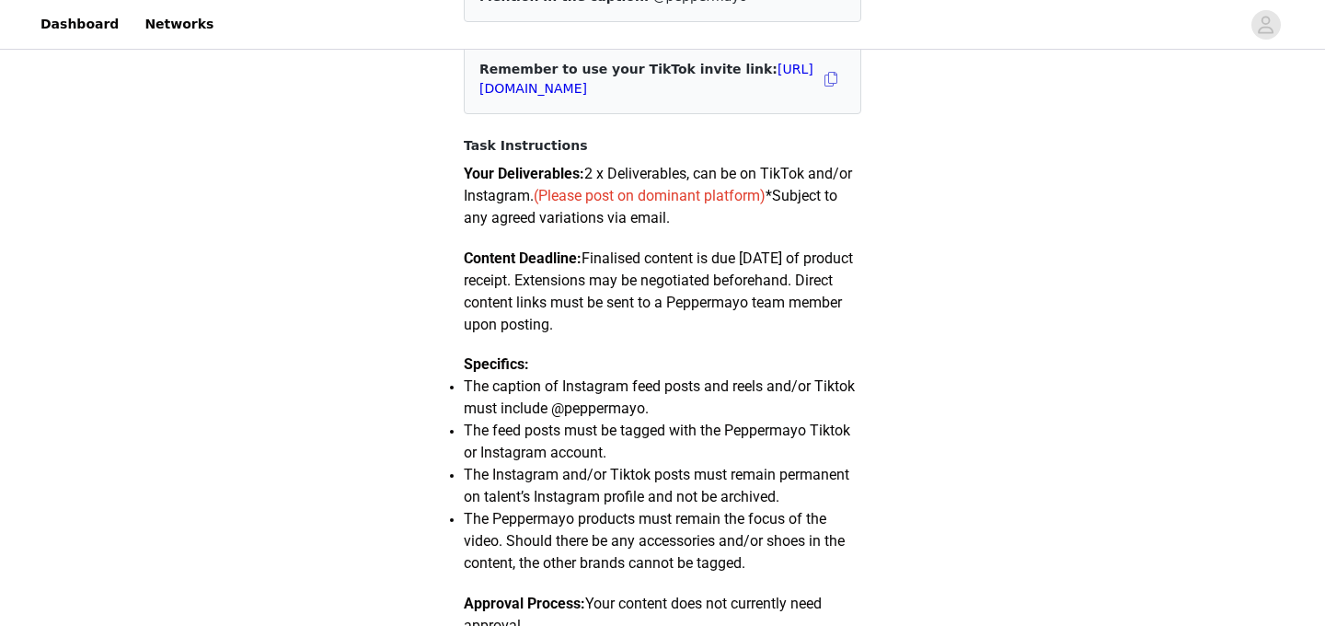
scroll to position [0, 0]
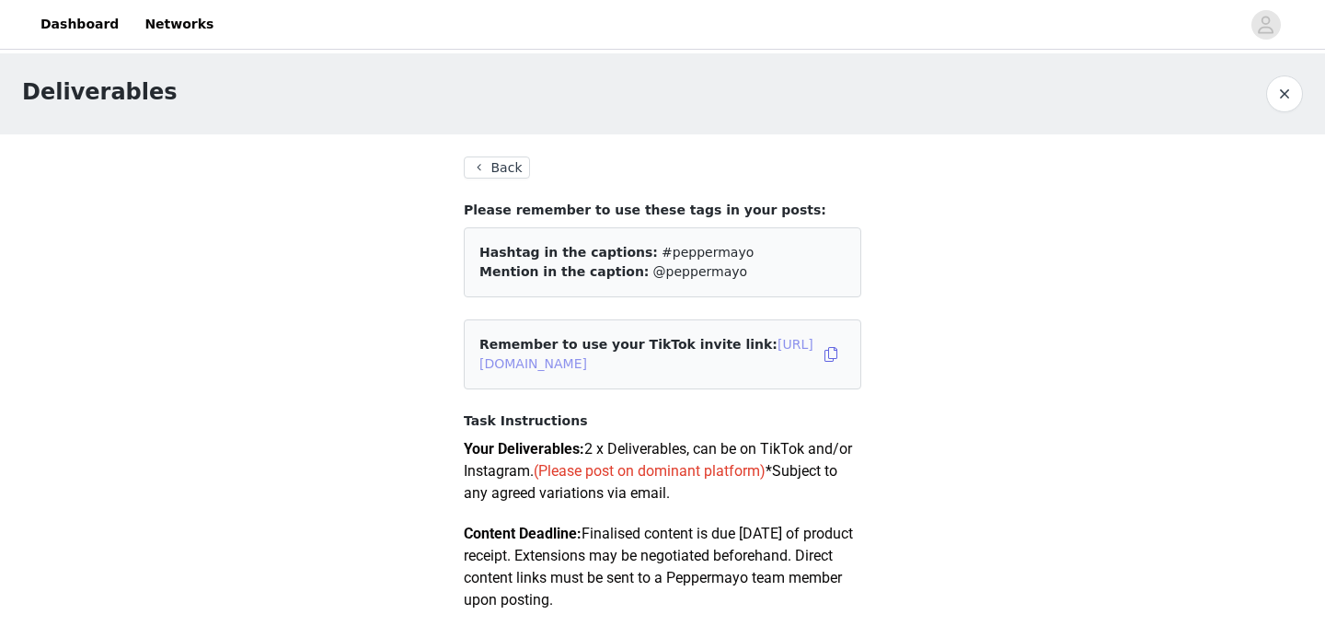
click at [711, 363] on link "[URL][DOMAIN_NAME]" at bounding box center [646, 354] width 334 height 34
